Goal: Complete application form

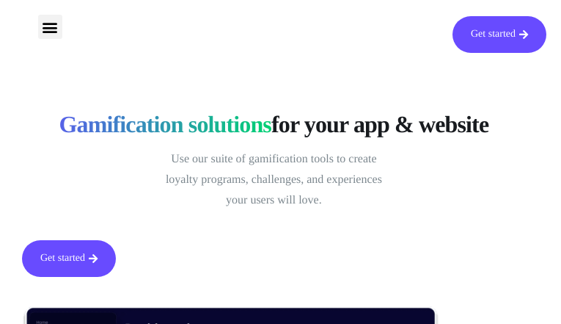
type input "AzJYzKsXCOPda"
type input "[EMAIL_ADDRESS][DOMAIN_NAME]"
type input "NlbFnlcKY"
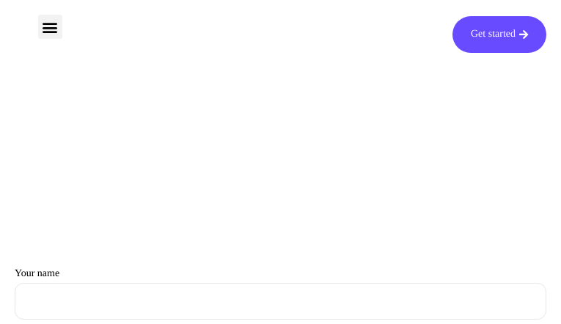
type input "GVtWIcQpPehLMhqO"
type input "evovebex625@gmail.com"
type input "BrGjgdFlKrlWupn"
type input "NRrXxzDz"
type input "[EMAIL_ADDRESS][DOMAIN_NAME]"
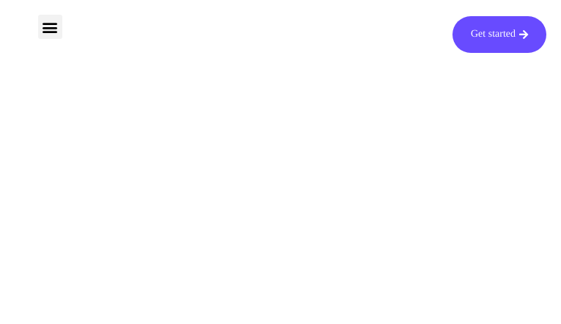
type input "gXHkNbutjFUi"
